Goal: Information Seeking & Learning: Get advice/opinions

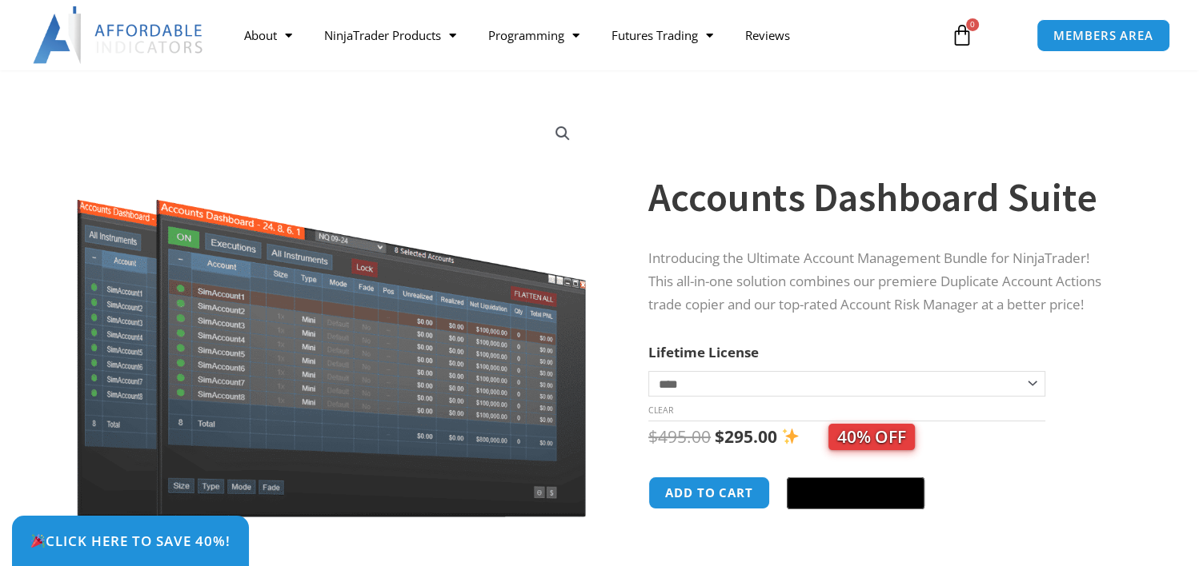
scroll to position [82, 0]
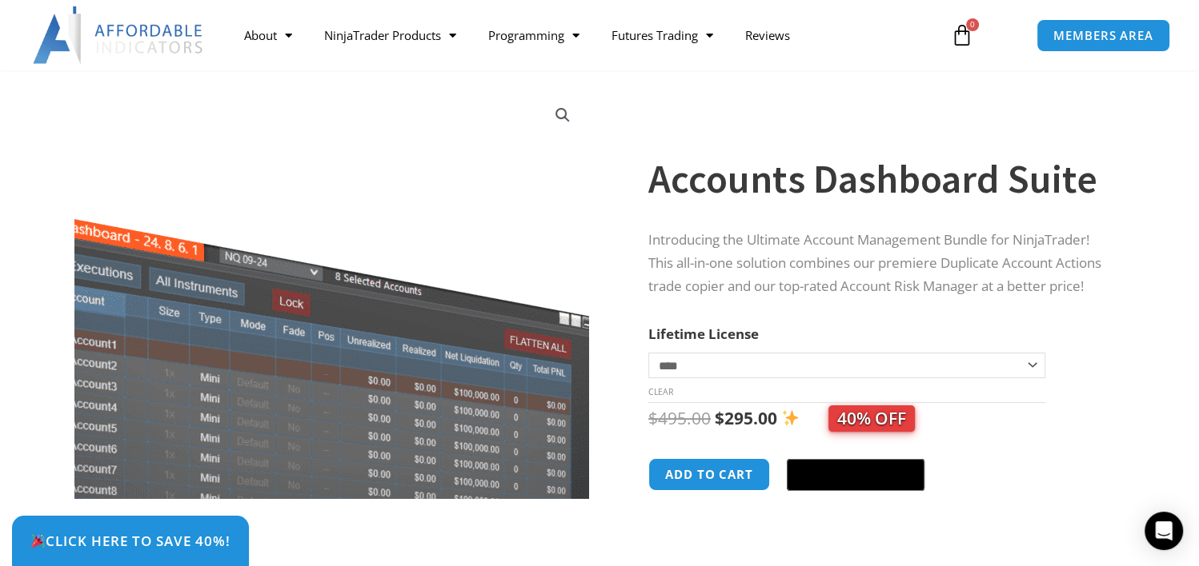
click at [523, 134] on img at bounding box center [244, 367] width 750 height 598
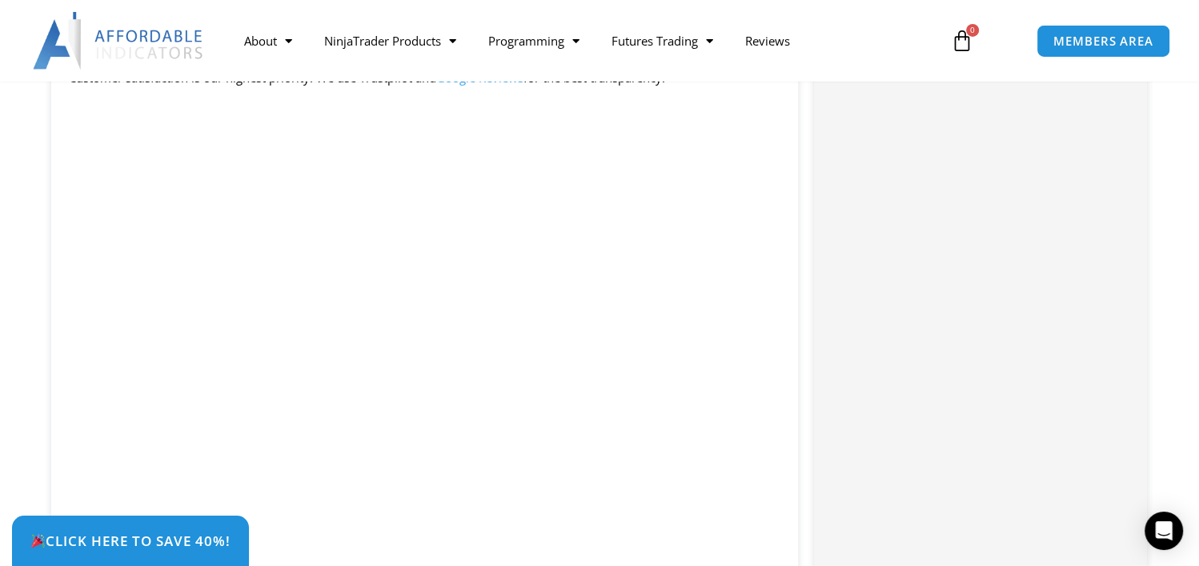
scroll to position [2223, 0]
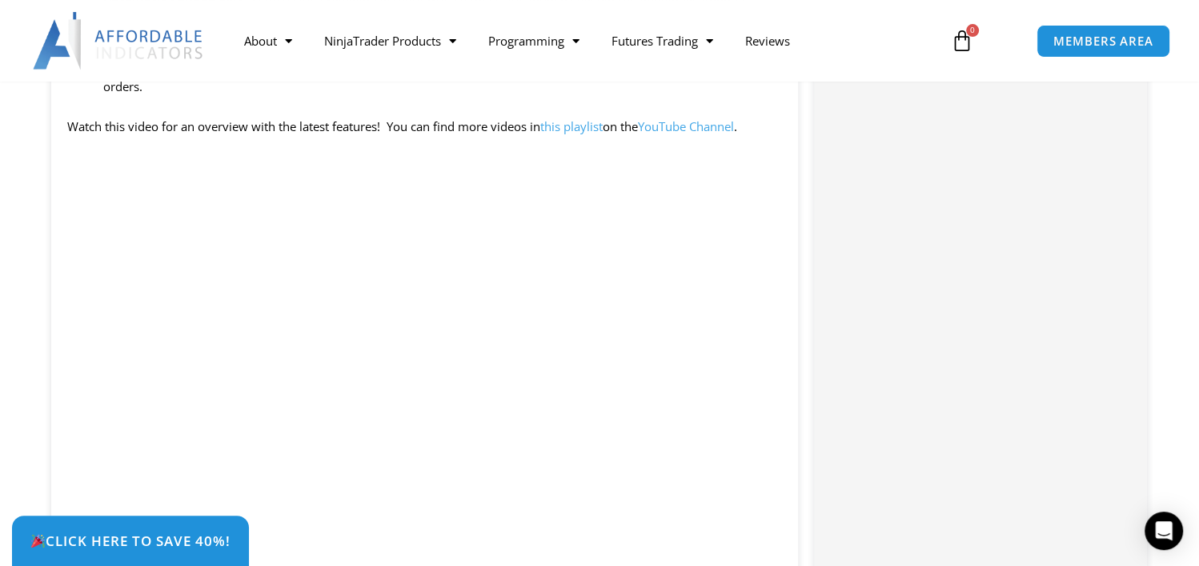
scroll to position [1586, 0]
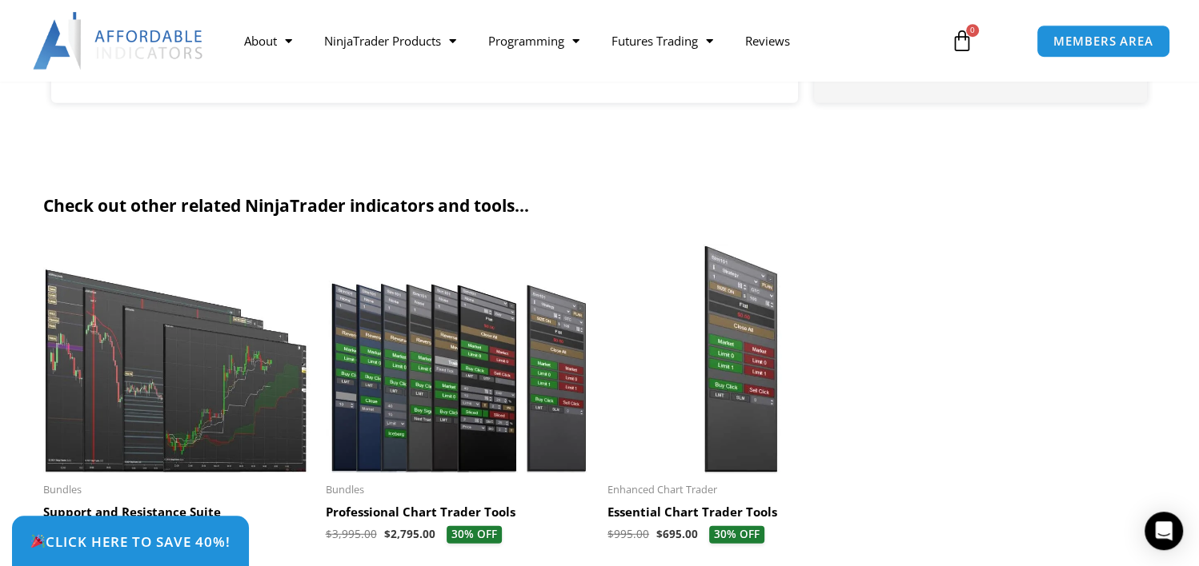
scroll to position [3396, 0]
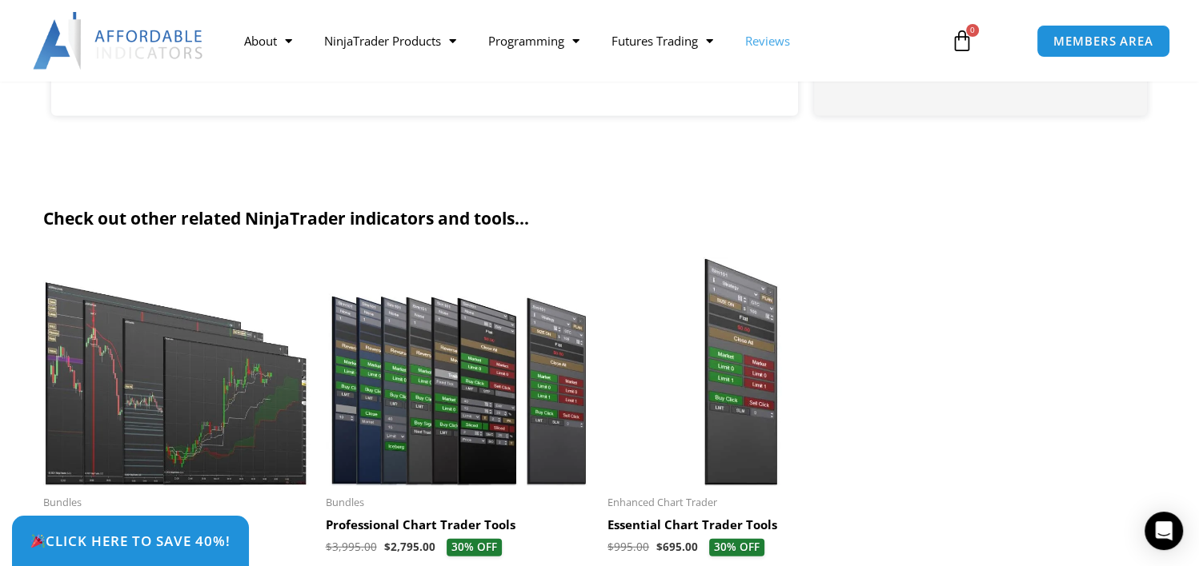
click at [782, 42] on link "Reviews" at bounding box center [767, 40] width 77 height 37
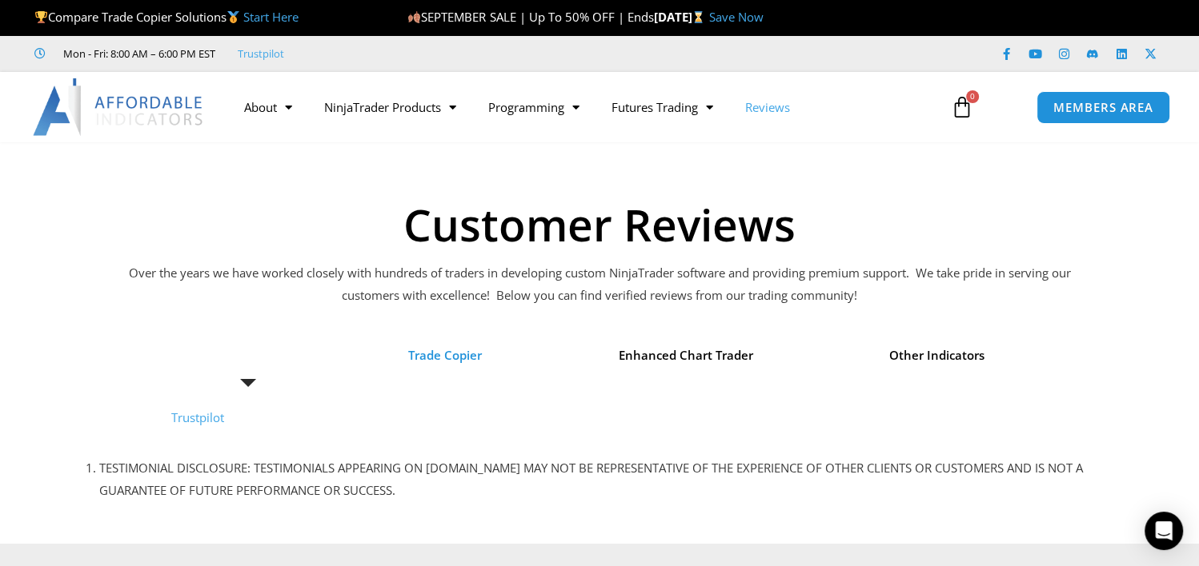
click at [458, 356] on span "Trade Copier" at bounding box center [445, 356] width 74 height 22
